Goal: Transaction & Acquisition: Purchase product/service

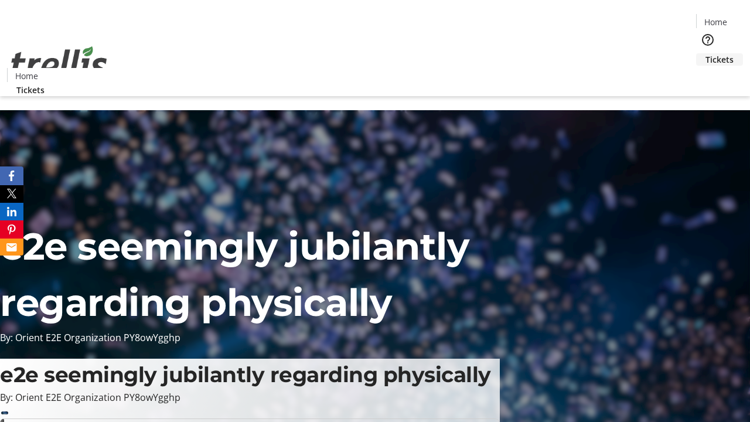
click at [705, 53] on span "Tickets" at bounding box center [719, 59] width 28 height 12
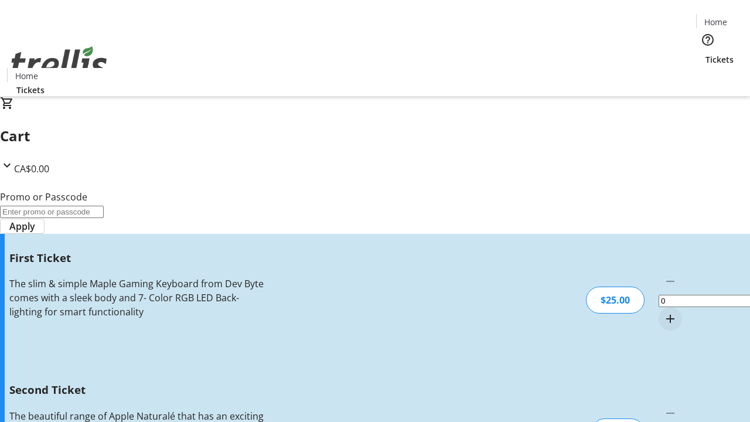
click at [663, 312] on mat-icon "Increment by one" at bounding box center [670, 319] width 14 height 14
type input "1"
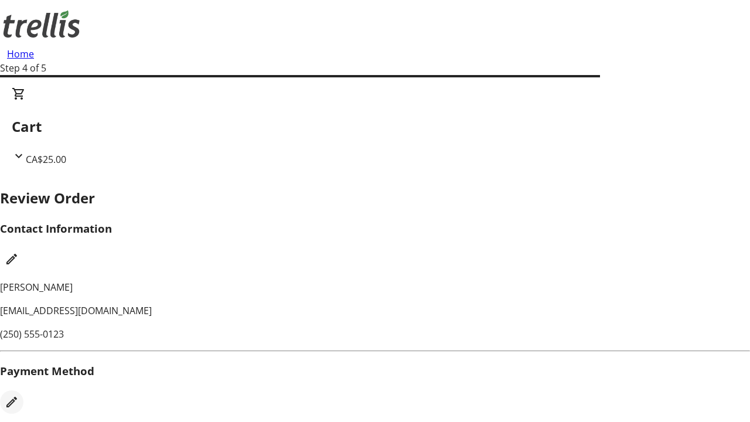
click at [19, 395] on mat-icon "Edit Payment Method" at bounding box center [12, 402] width 14 height 14
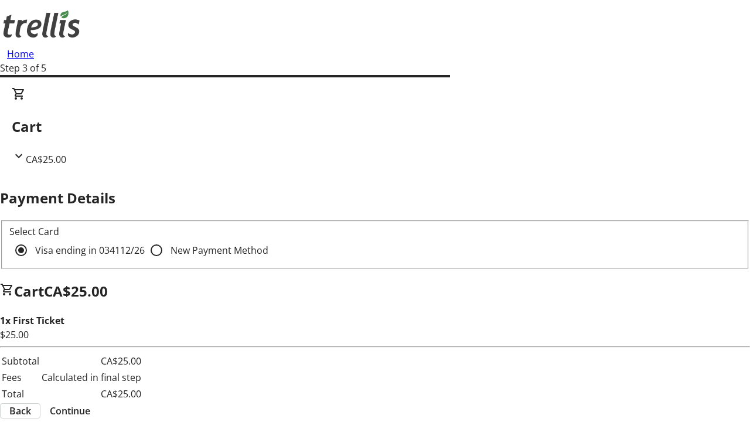
click at [145, 238] on input "New Payment Method" at bounding box center [156, 249] width 23 height 23
radio input "true"
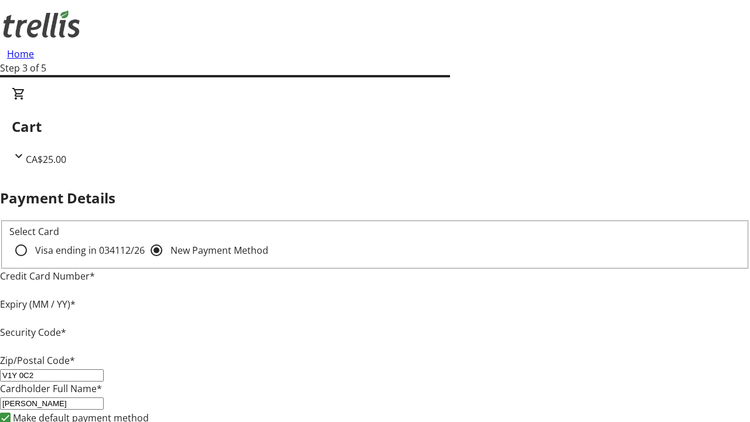
type input "V1Y 0C2"
